Goal: Task Accomplishment & Management: Manage account settings

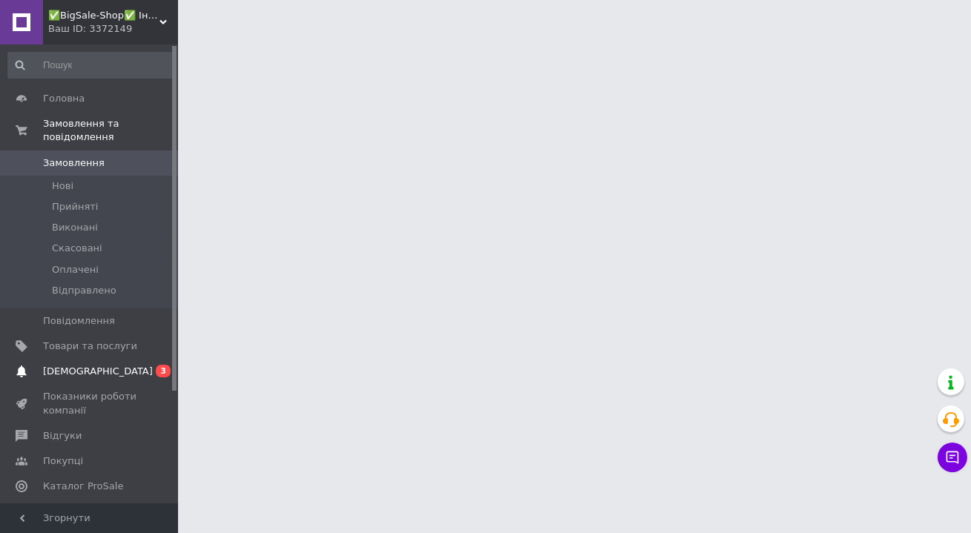
click at [98, 365] on span "[DEMOGRAPHIC_DATA]" at bounding box center [90, 371] width 94 height 13
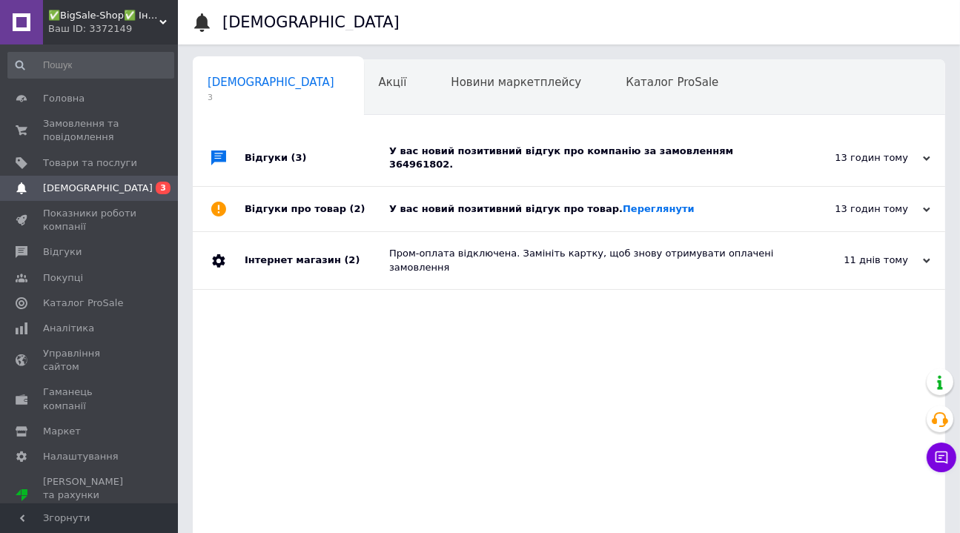
click at [472, 190] on div "У вас новий позитивний відгук про товар. [GEOGRAPHIC_DATA]" at bounding box center [585, 209] width 393 height 44
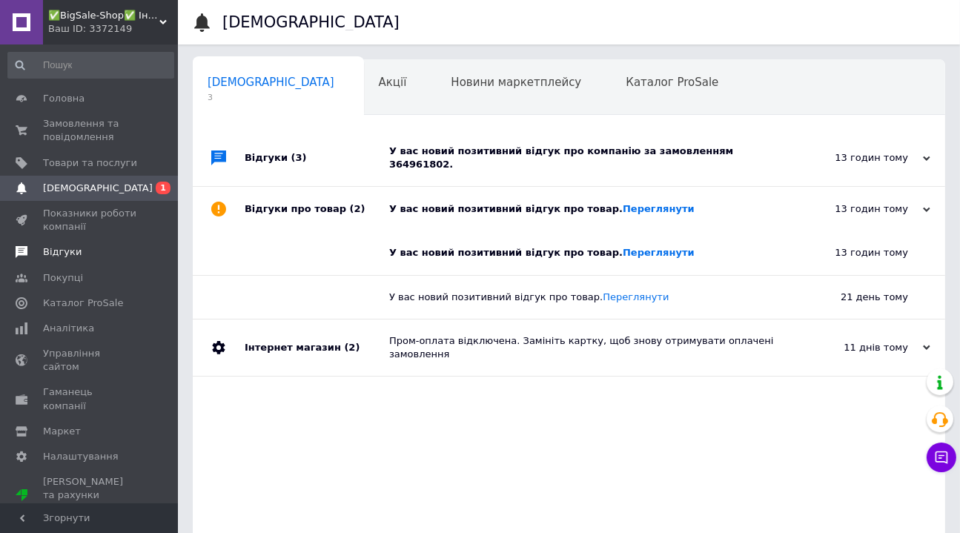
click at [73, 258] on span "Відгуки" at bounding box center [62, 251] width 39 height 13
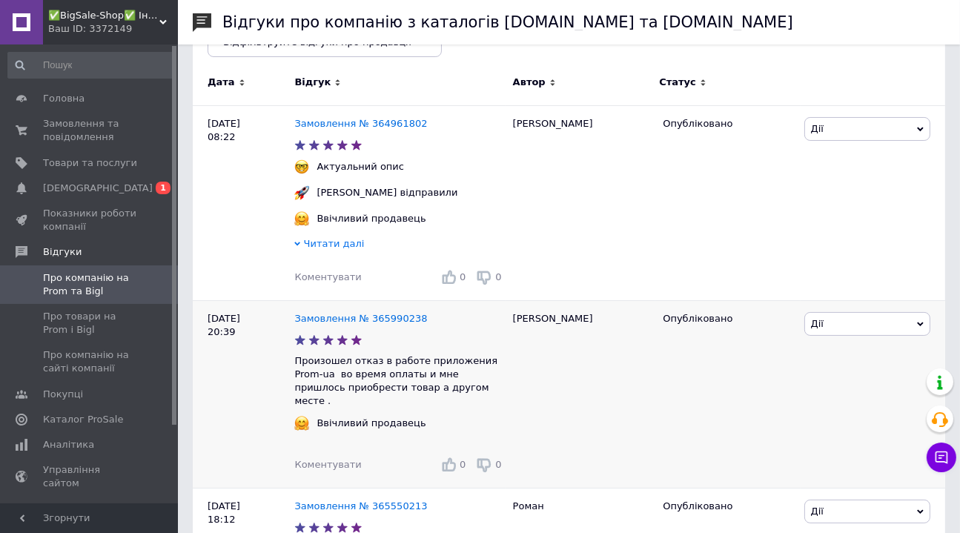
scroll to position [134, 0]
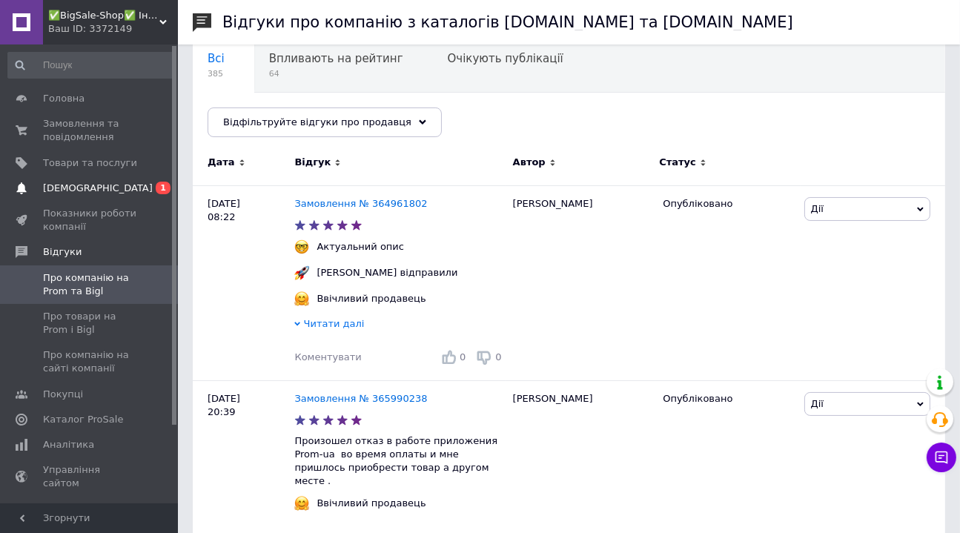
click at [82, 188] on span "[DEMOGRAPHIC_DATA]" at bounding box center [98, 188] width 110 height 13
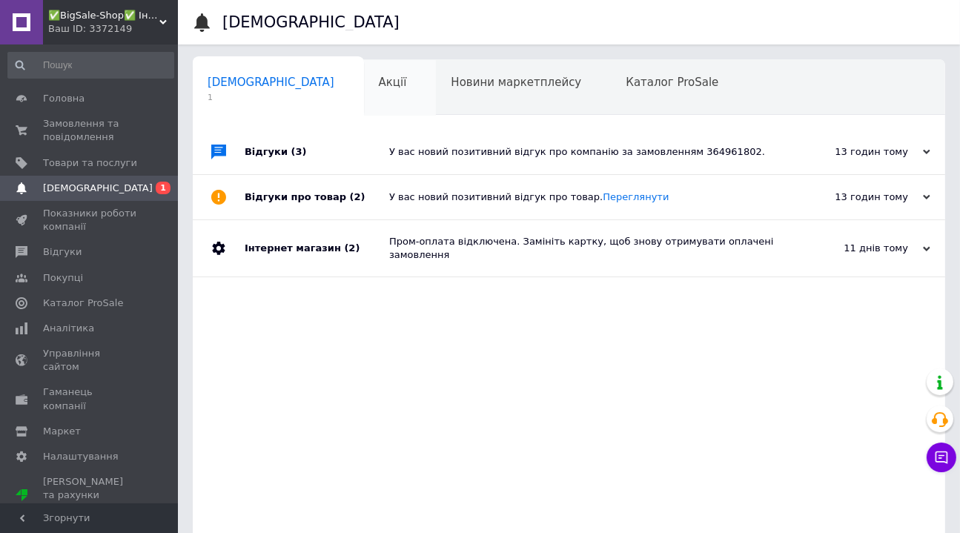
click at [364, 95] on div "Акції 0" at bounding box center [400, 88] width 73 height 56
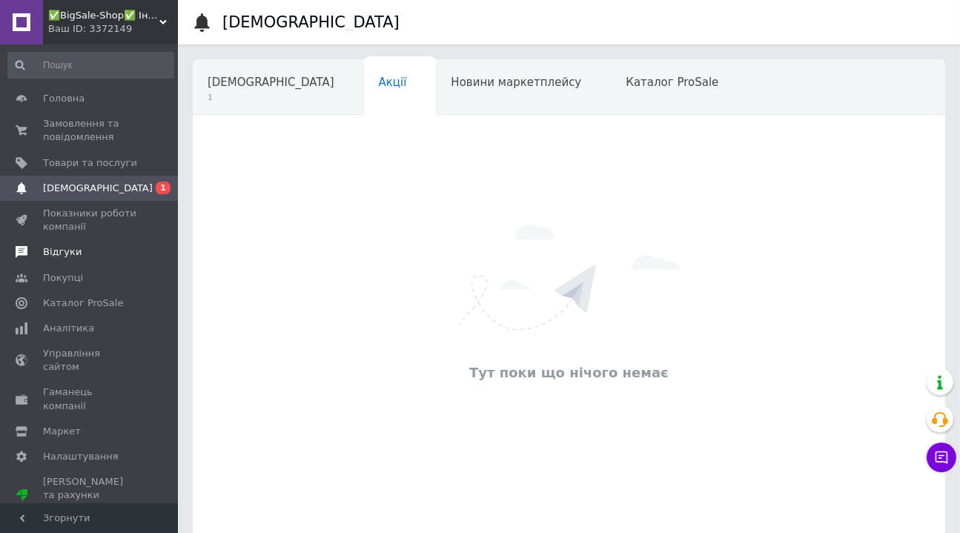
click at [60, 248] on span "Відгуки" at bounding box center [62, 251] width 39 height 13
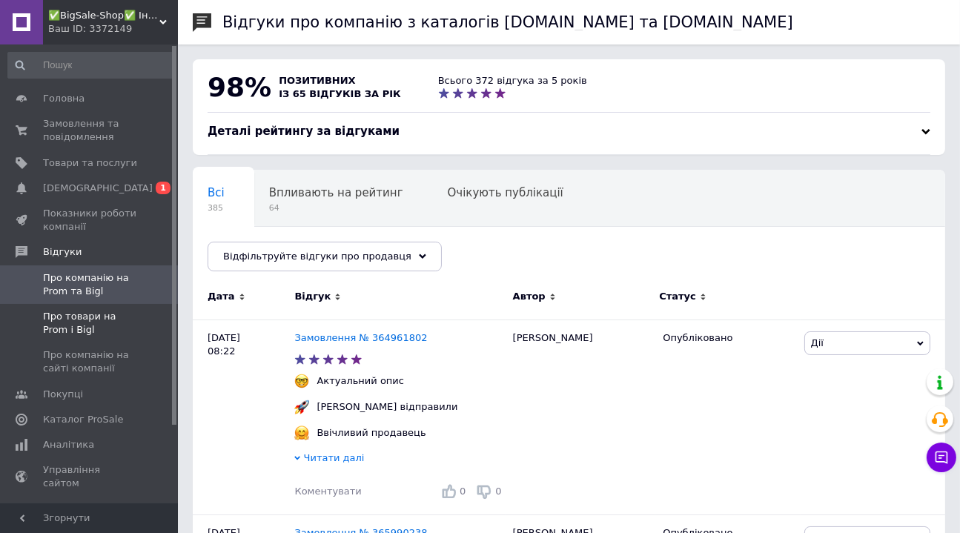
click at [70, 317] on span "Про товари на Prom і Bigl" at bounding box center [90, 323] width 94 height 27
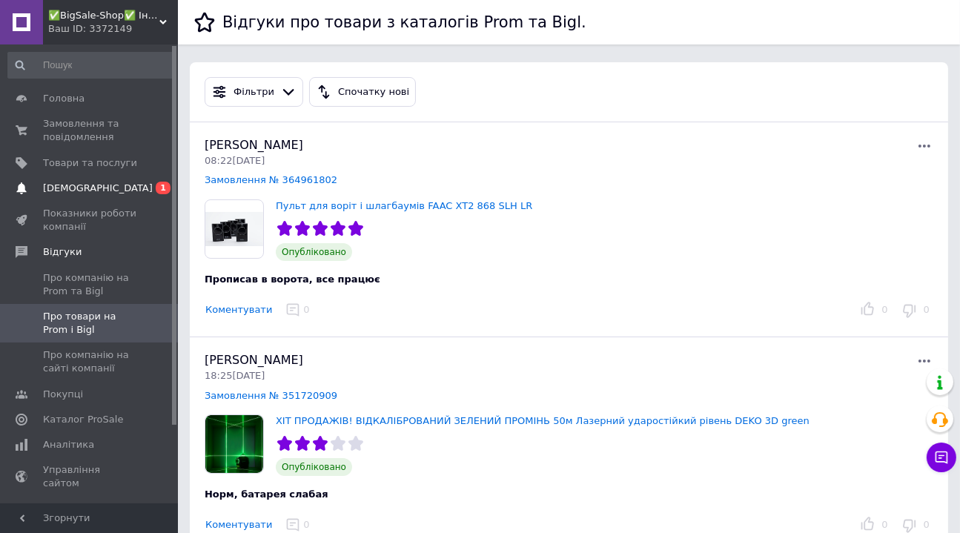
click at [92, 188] on span "[DEMOGRAPHIC_DATA]" at bounding box center [98, 188] width 110 height 13
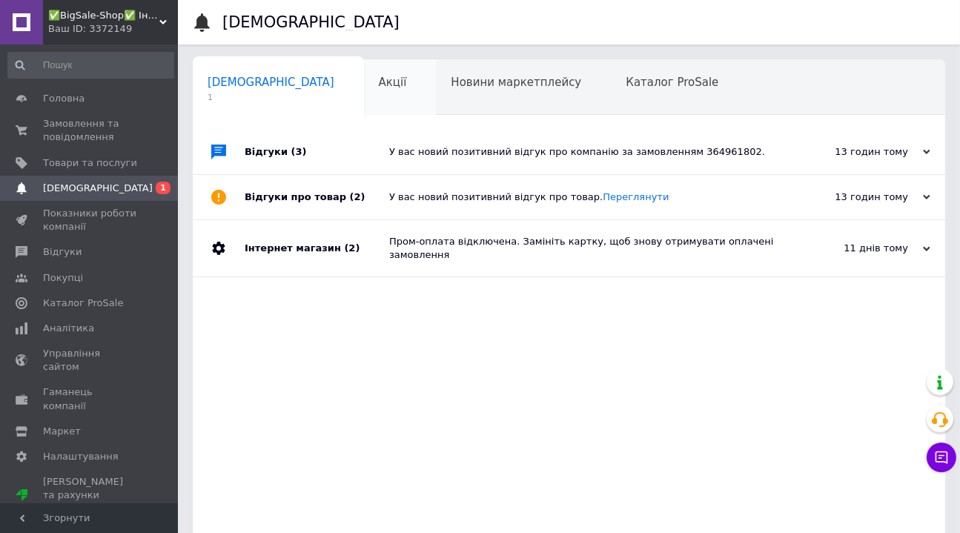
click at [364, 82] on div "Акції 0" at bounding box center [400, 88] width 73 height 56
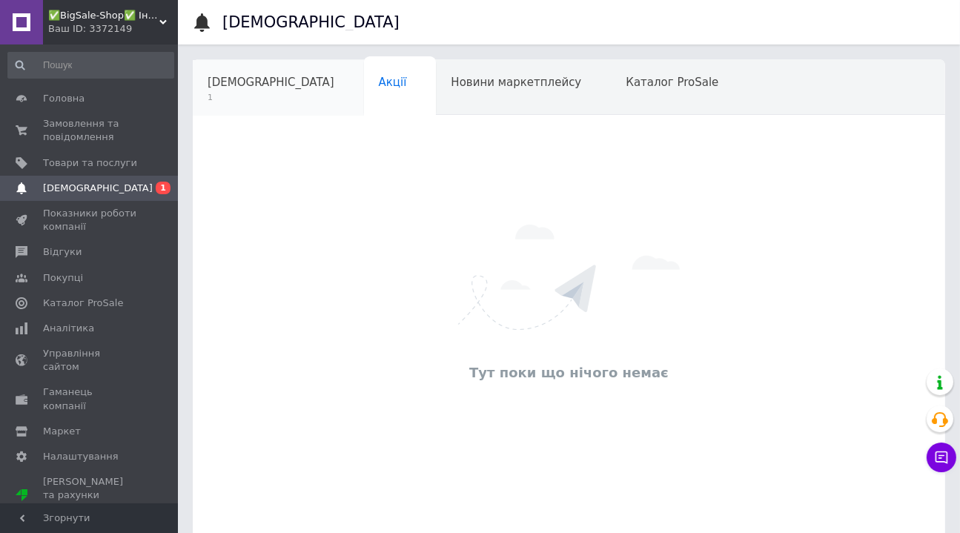
click at [252, 90] on div "[DEMOGRAPHIC_DATA] 1" at bounding box center [278, 88] width 171 height 56
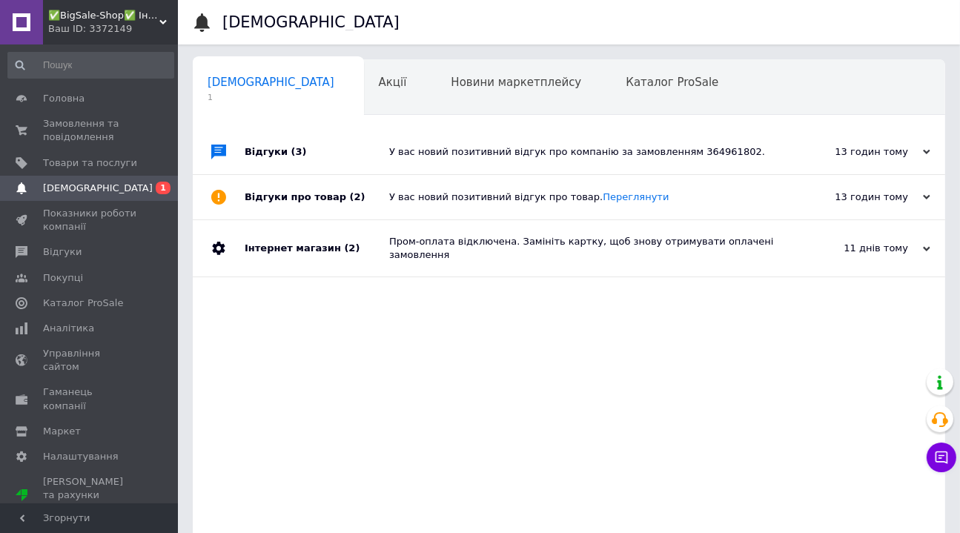
click at [423, 158] on div "У вас новий позитивний відгук про компанію за замовленням 364961802." at bounding box center [585, 151] width 393 height 13
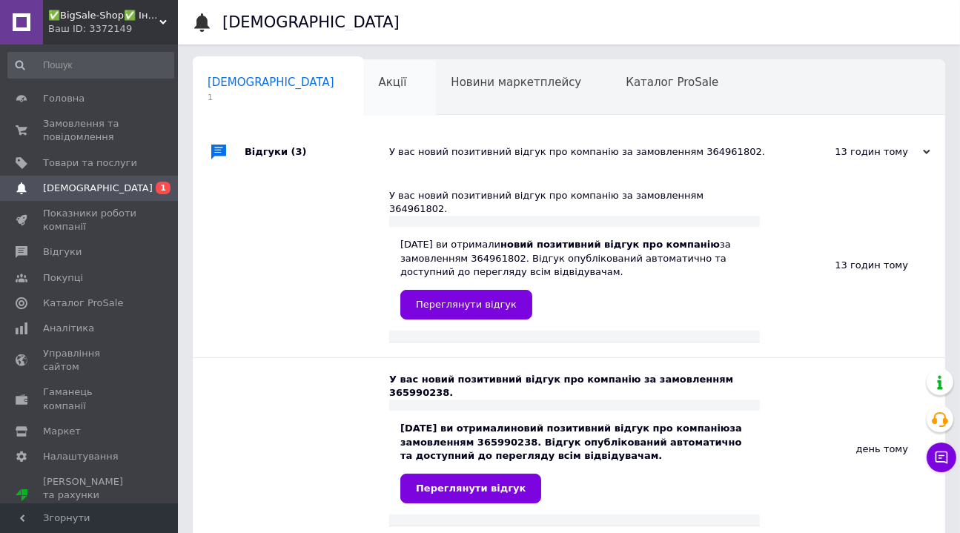
click at [379, 82] on span "Акції" at bounding box center [393, 82] width 28 height 13
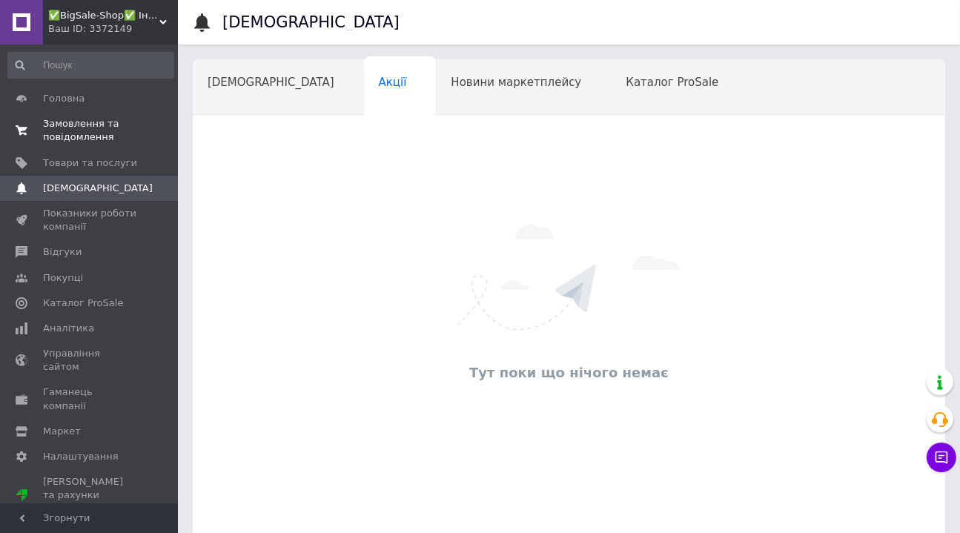
click at [45, 125] on span "Замовлення та повідомлення" at bounding box center [90, 130] width 94 height 27
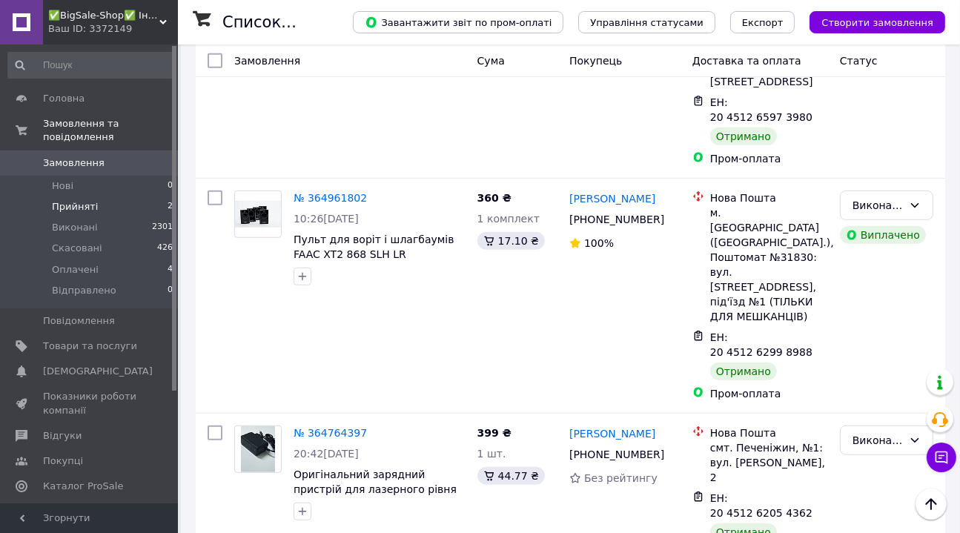
click at [103, 197] on li "Прийняті 2" at bounding box center [91, 207] width 182 height 21
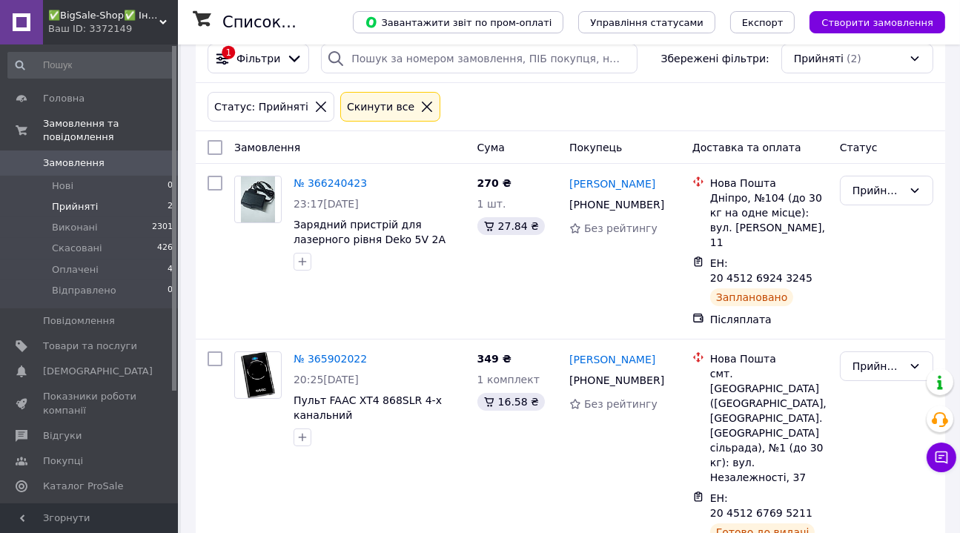
scroll to position [34, 0]
